Goal: Transaction & Acquisition: Book appointment/travel/reservation

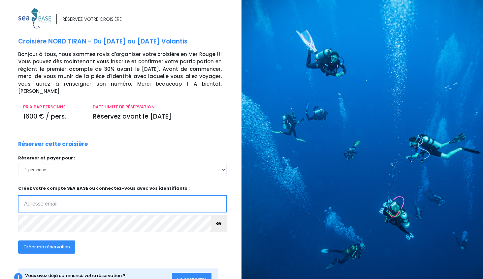
type input "[EMAIL_ADDRESS][DOMAIN_NAME]"
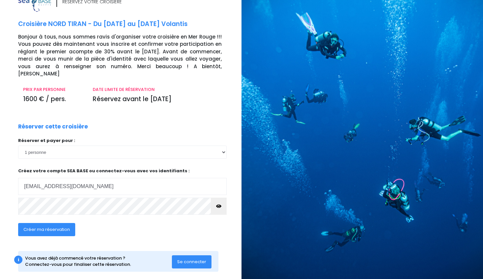
scroll to position [17, 0]
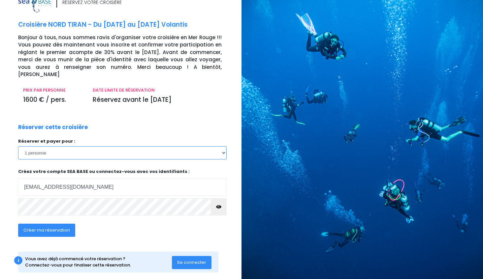
select select "2"
click at [44, 227] on span "Créer ma réservation" at bounding box center [46, 230] width 46 height 6
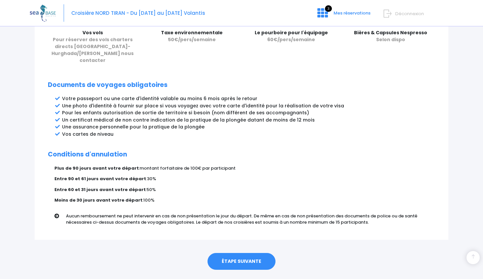
scroll to position [313, 0]
click at [241, 254] on link "ÉTAPE SUIVANTE" at bounding box center [241, 262] width 68 height 17
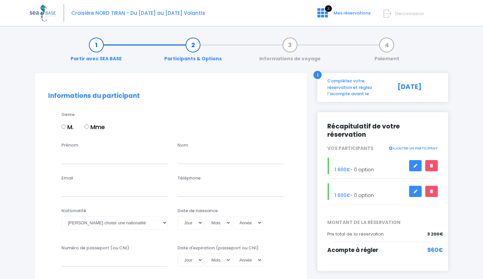
click at [63, 126] on input "M." at bounding box center [63, 127] width 4 height 4
radio input "true"
type input "t"
type input "Thierry"
type input "Allieri"
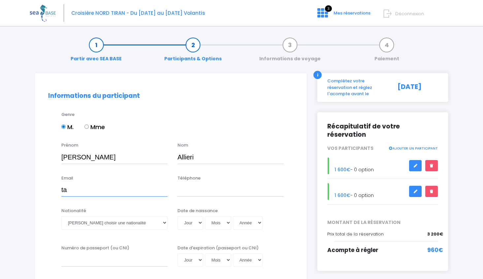
type input "tal"
type input "tallieri@me.com"
type input "+"
click at [178, 190] on input "609410130" at bounding box center [230, 190] width 106 height 13
type input "+33 609410130"
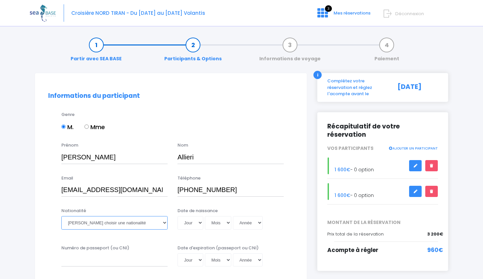
select select "Française"
select select "14"
select select "02"
select select "1962"
type input "1962-02-14"
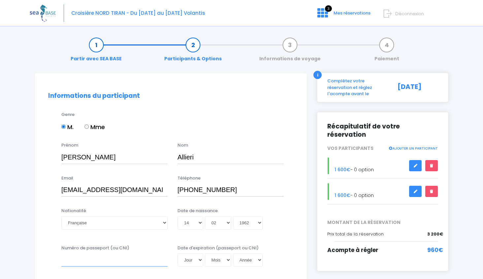
click at [116, 261] on input "Numéro de passeport (ou CNI)" at bounding box center [114, 260] width 106 height 13
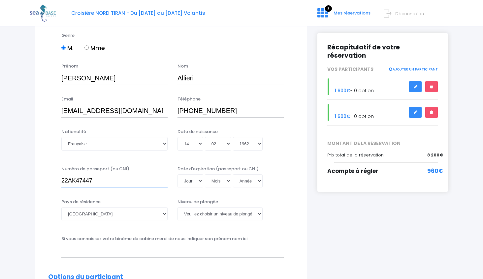
scroll to position [84, 0]
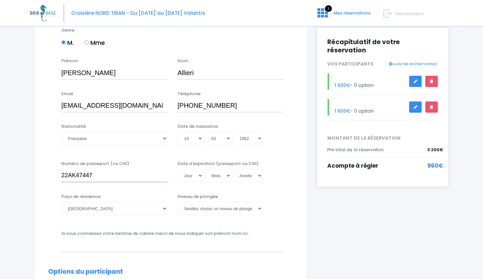
type input "22AK47447"
select select "MF1"
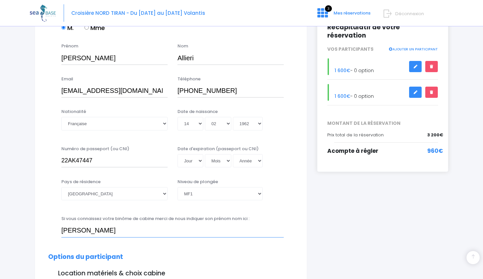
scroll to position [98, 0]
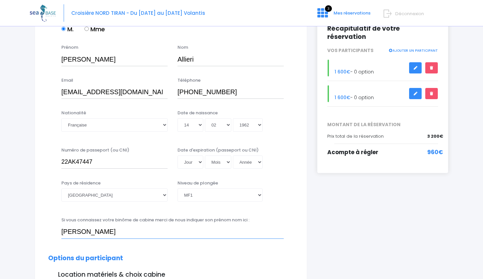
type input "[PERSON_NAME]"
select select "01"
select select "03"
select select "2032"
type input "2032-03-01"
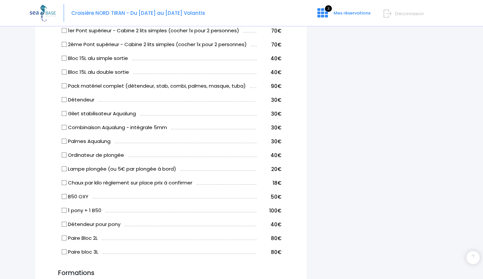
scroll to position [393, 0]
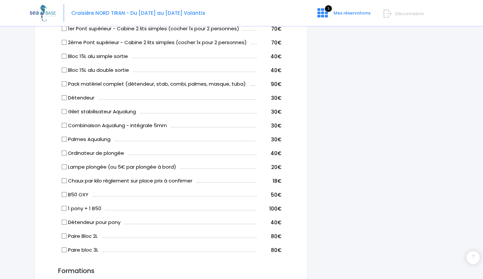
click at [65, 178] on input "Chaux par kilo règlement sur place prix à confirmer" at bounding box center [64, 180] width 5 height 5
checkbox input "true"
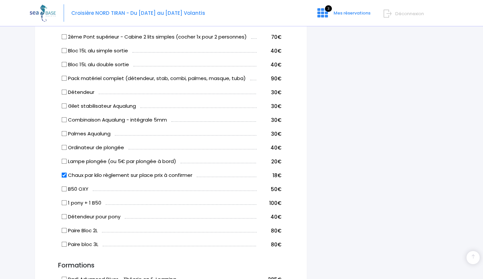
click at [64, 228] on input "Paire Bloc 2L" at bounding box center [64, 230] width 5 height 5
checkbox input "true"
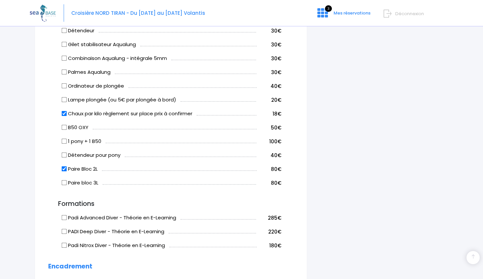
scroll to position [471, 0]
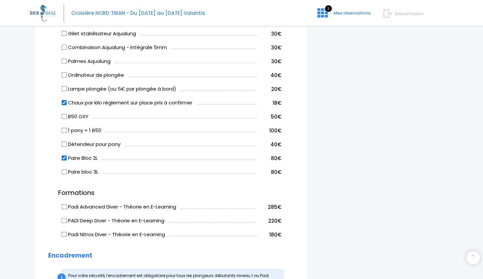
click at [64, 128] on input "1 pony + 1 B50" at bounding box center [64, 130] width 5 height 5
checkbox input "true"
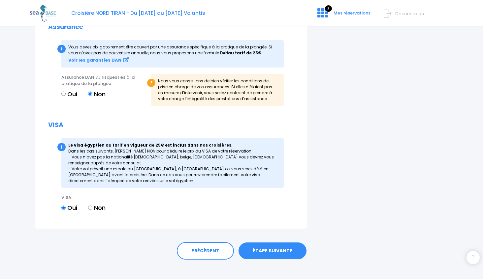
scroll to position [785, 0]
click at [269, 249] on link "ÉTAPE SUIVANTE" at bounding box center [272, 251] width 68 height 17
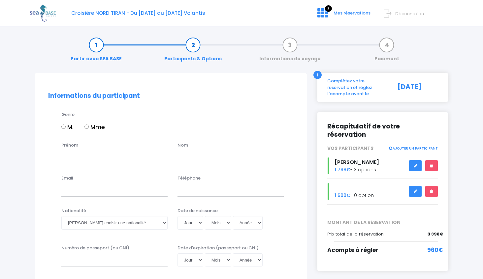
click at [87, 128] on input "Mme" at bounding box center [86, 127] width 4 height 4
radio input "true"
type input "Nathalie"
type input "Allieri"
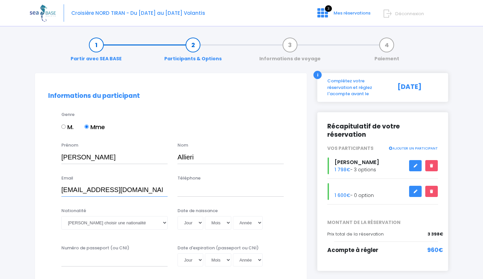
type input "natb@mac.com"
type input "="
type input "+33614892885"
select select "Française"
select select "12"
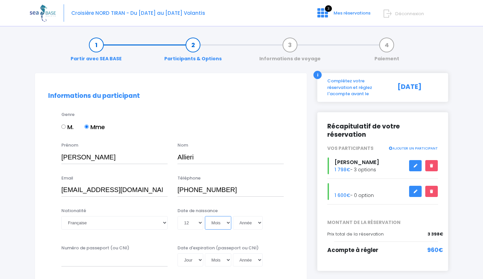
select select "12"
select select "1966"
type input "1966-12-12"
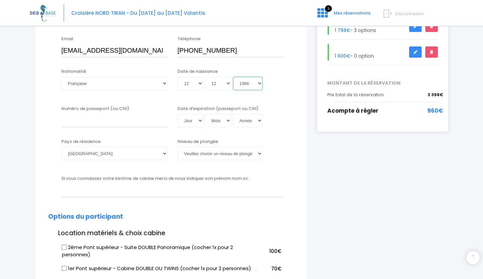
scroll to position [146, 0]
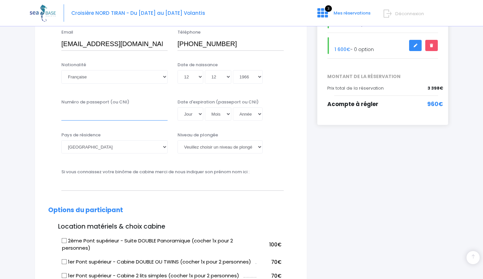
click at [103, 116] on input "Numéro de passeport (ou CNI)" at bounding box center [114, 113] width 106 height 13
type input "23EC00031"
select select "N3"
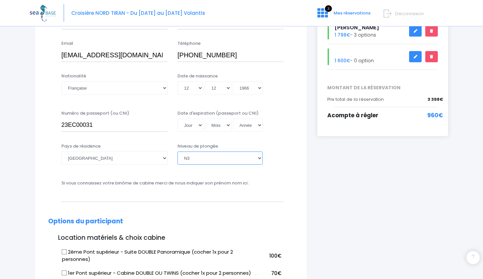
scroll to position [135, 0]
select select "25"
select select "04"
select select "2033"
type input "2033-04-25"
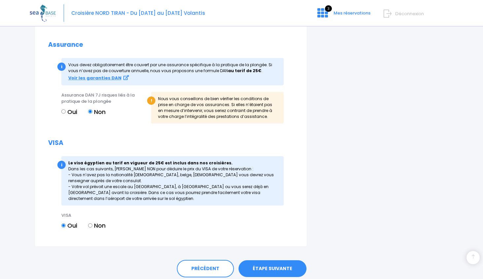
scroll to position [771, 0]
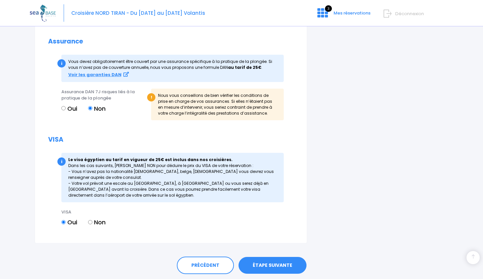
click at [274, 259] on link "ÉTAPE SUIVANTE" at bounding box center [272, 265] width 68 height 17
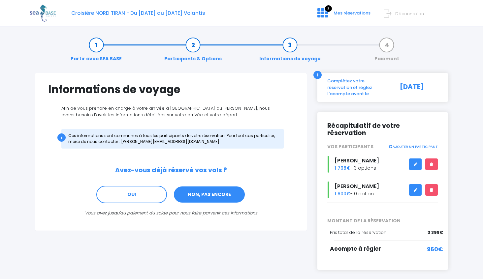
click at [209, 195] on link "NON, PAS ENCORE" at bounding box center [209, 195] width 72 height 18
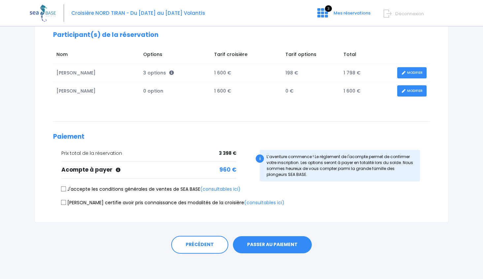
scroll to position [92, 0]
click at [64, 188] on input "J'accepte les conditions générales de ventes de SEA BASE (consultables ici)" at bounding box center [63, 189] width 5 height 5
checkbox input "true"
click at [63, 202] on input "Je certifie avoir pris connaissance des modalités de la croisière (consultables…" at bounding box center [63, 202] width 5 height 5
checkbox input "true"
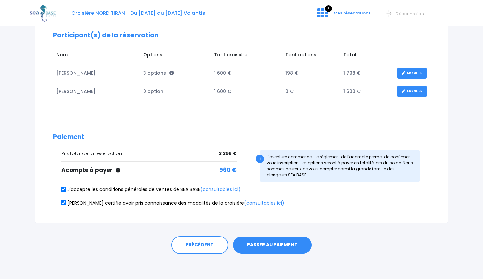
click at [269, 246] on button "PASSER AU PAIEMENT" at bounding box center [272, 245] width 79 height 17
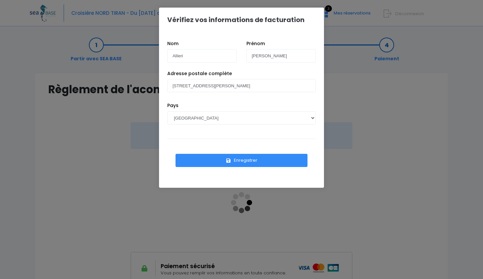
click at [240, 160] on button "Enregistrer" at bounding box center [241, 160] width 132 height 13
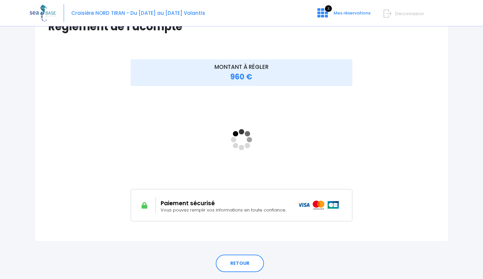
scroll to position [64, 0]
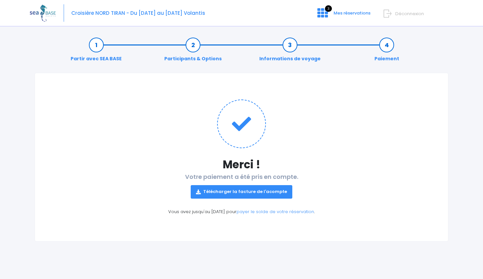
click at [248, 193] on link "Télécharger la facture de l'acompte" at bounding box center [242, 191] width 102 height 13
